Goal: Check status

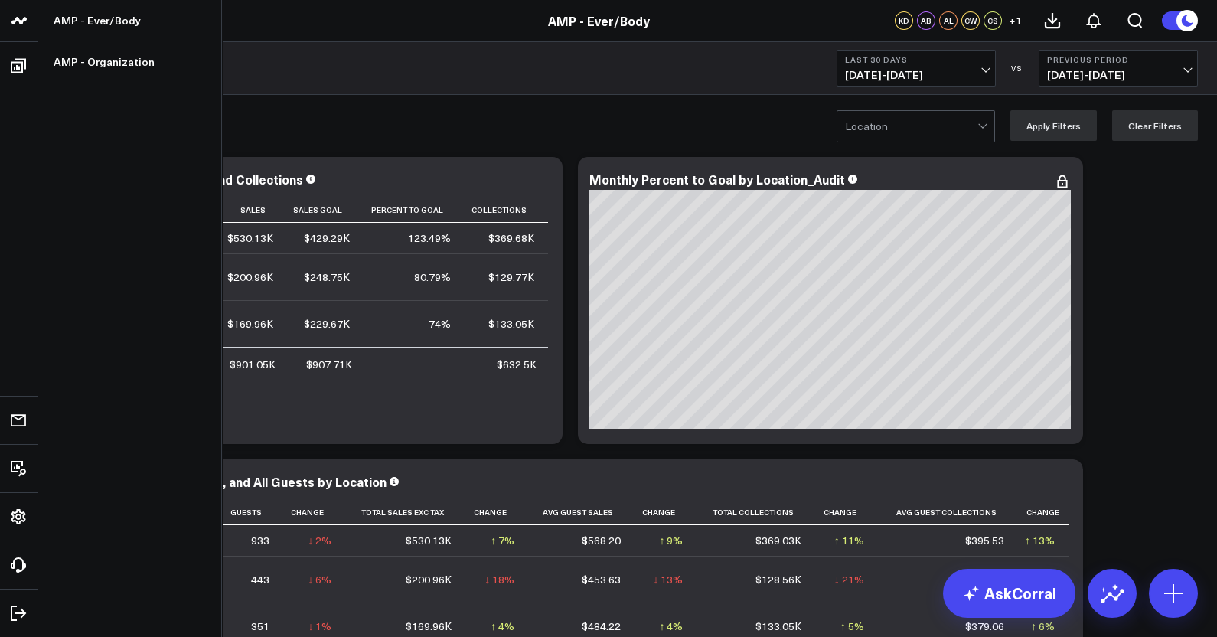
click at [25, 18] on icon at bounding box center [22, 20] width 8 height 7
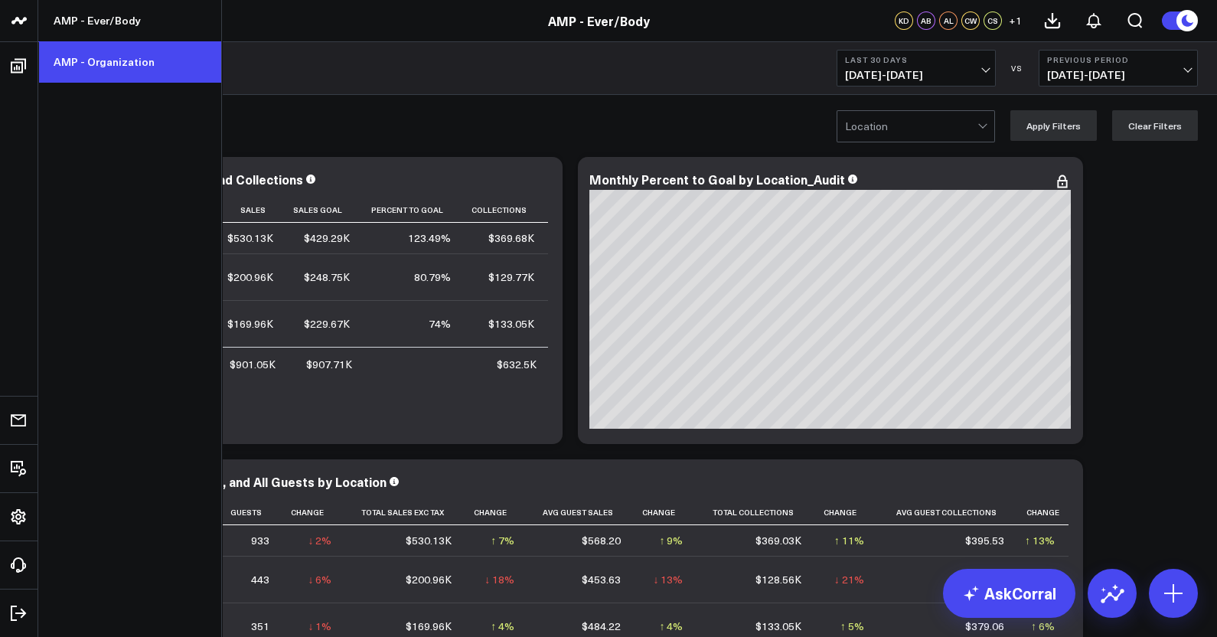
click at [89, 68] on link "AMP - Organization" at bounding box center [129, 61] width 183 height 41
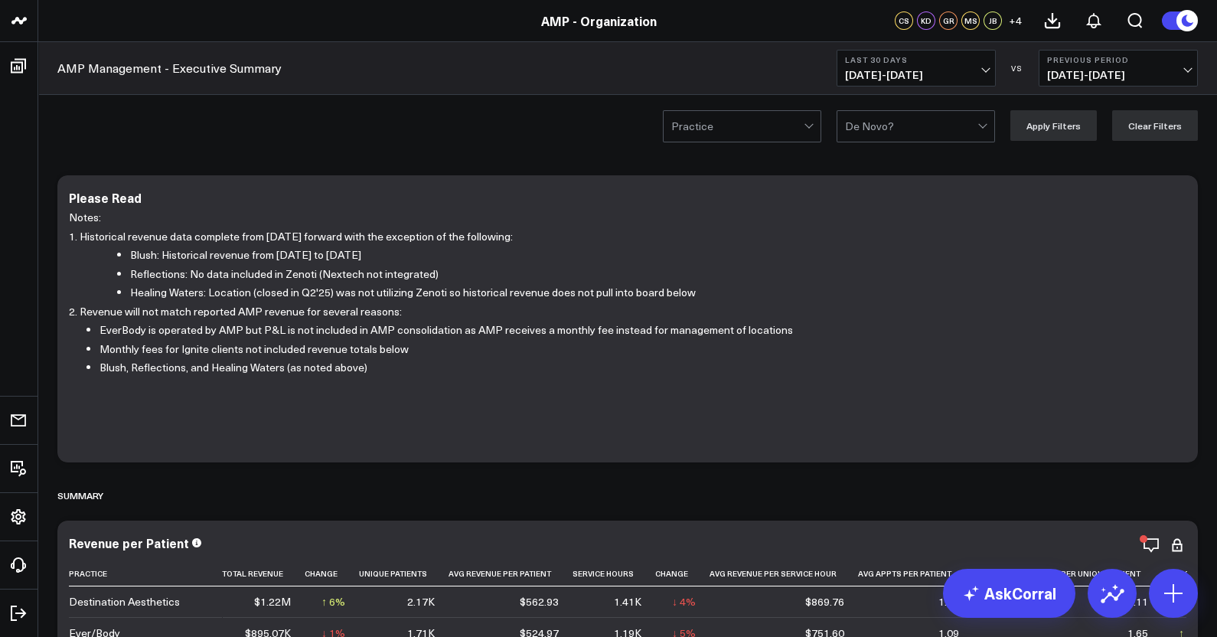
click at [994, 67] on button "Last 30 Days 09/13/25 - 10/12/25" at bounding box center [916, 68] width 159 height 37
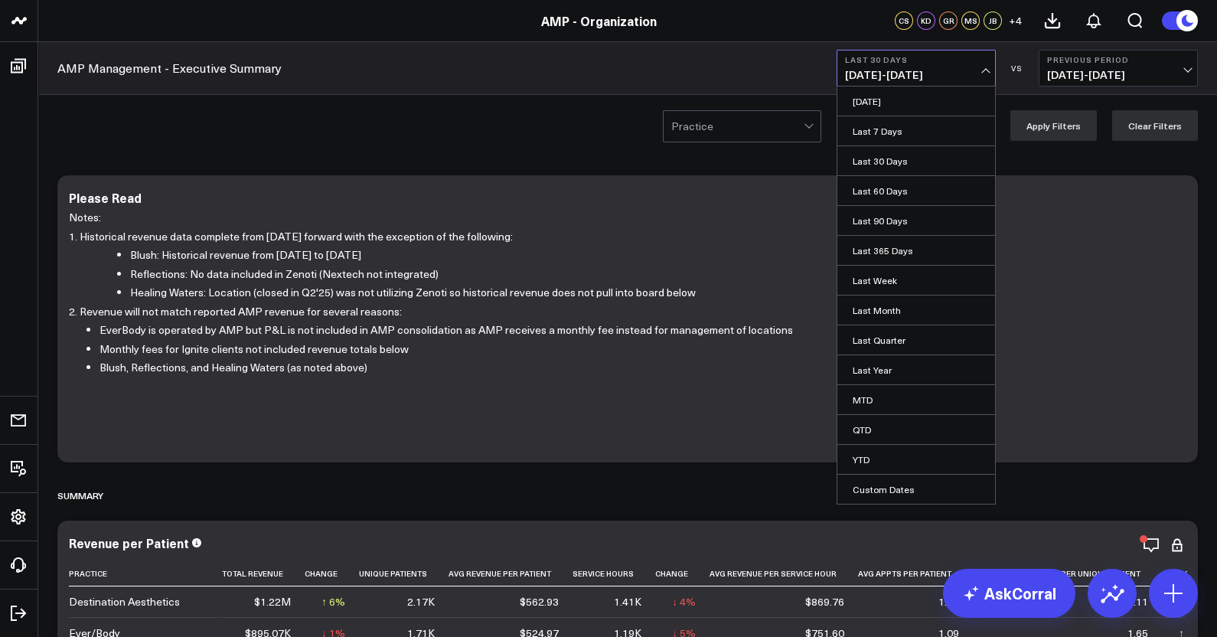
click at [984, 67] on button "Last 30 Days 09/13/25 - 10/12/25" at bounding box center [916, 68] width 159 height 37
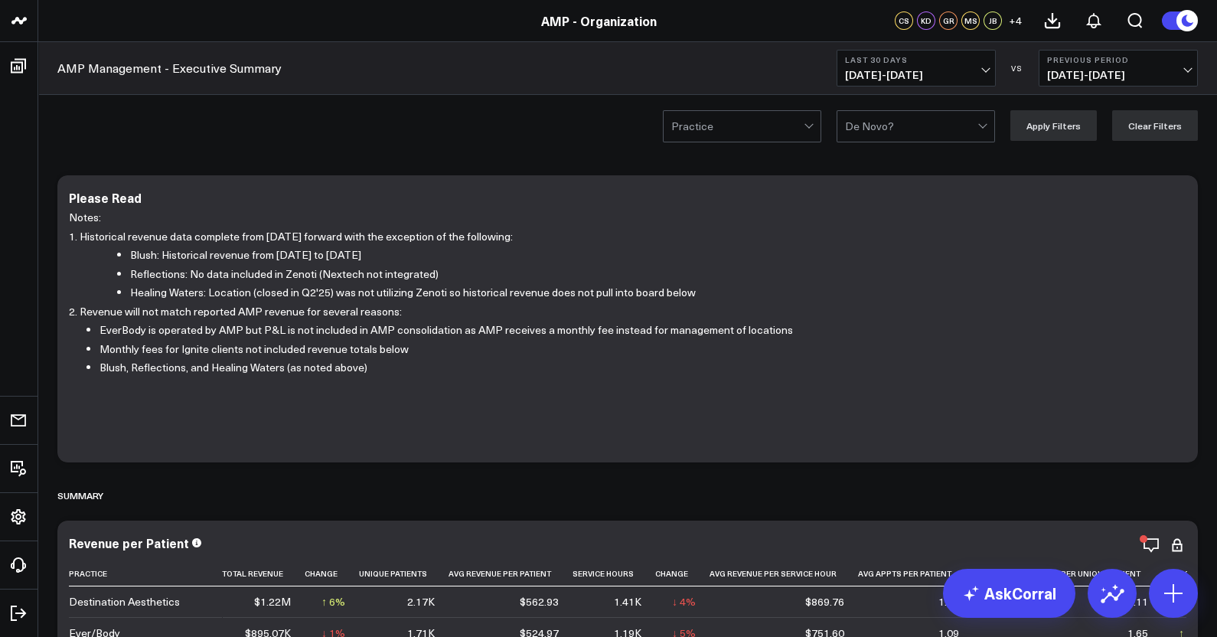
click at [984, 69] on span "09/13/25 - 10/12/25" at bounding box center [916, 75] width 142 height 12
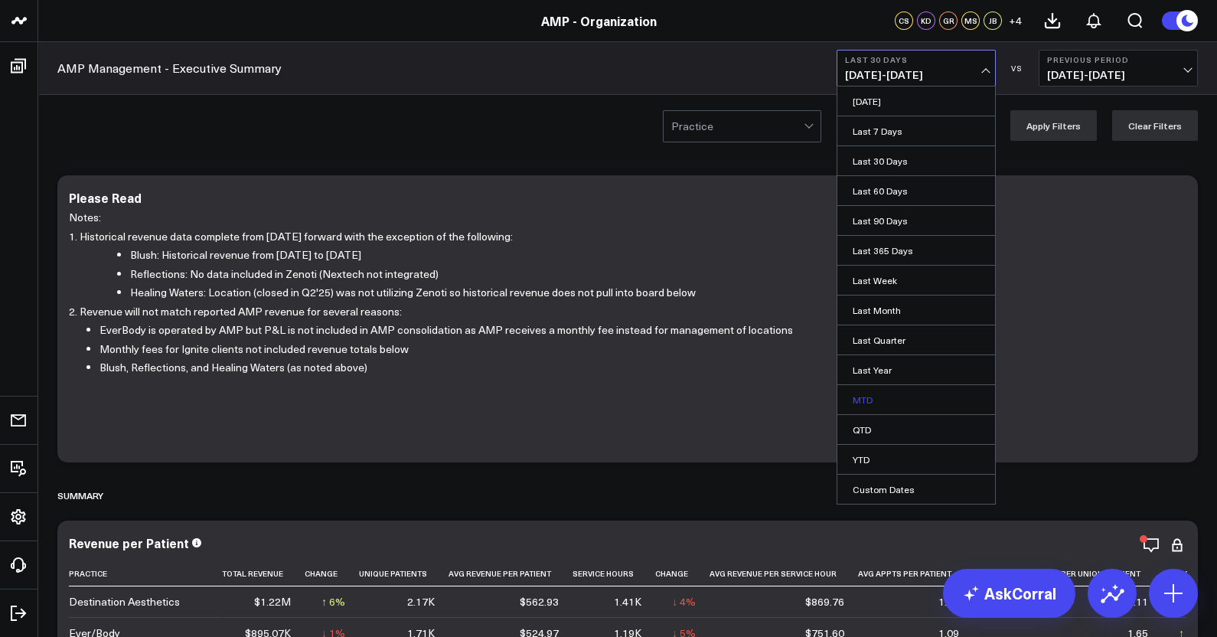
click at [884, 393] on link "MTD" at bounding box center [916, 399] width 158 height 29
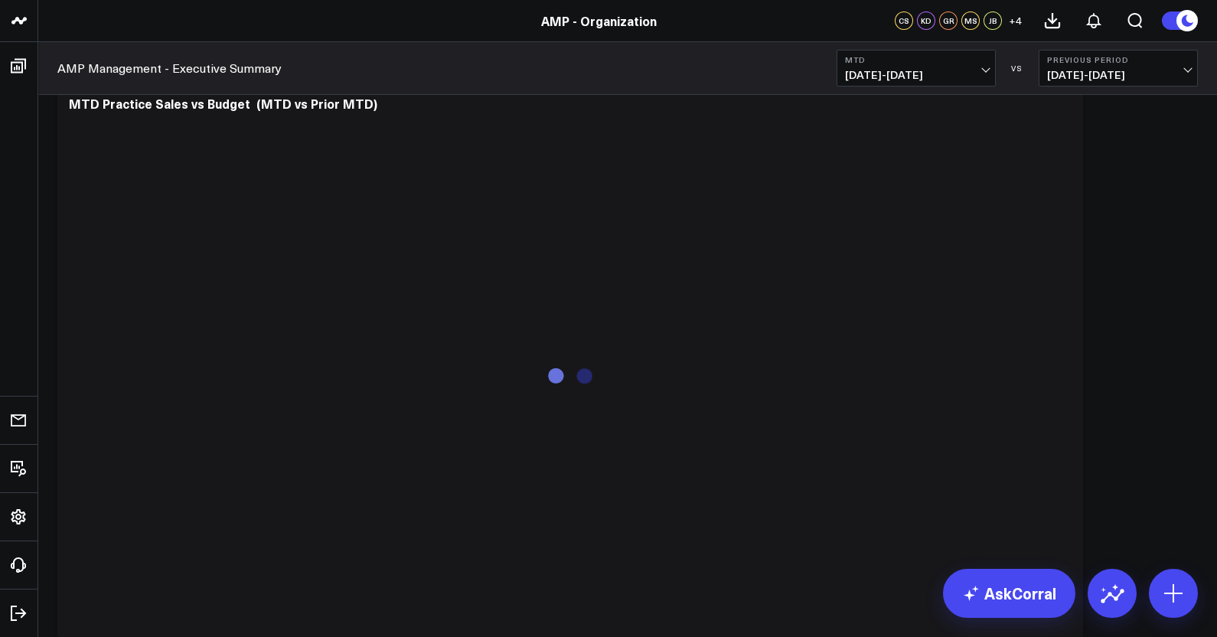
scroll to position [2391, 0]
